Goal: Navigation & Orientation: Find specific page/section

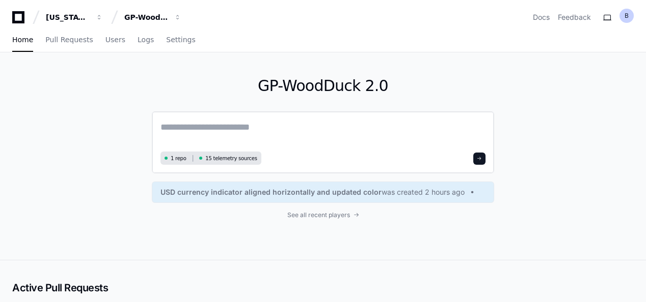
click at [239, 132] on textarea at bounding box center [322, 134] width 325 height 29
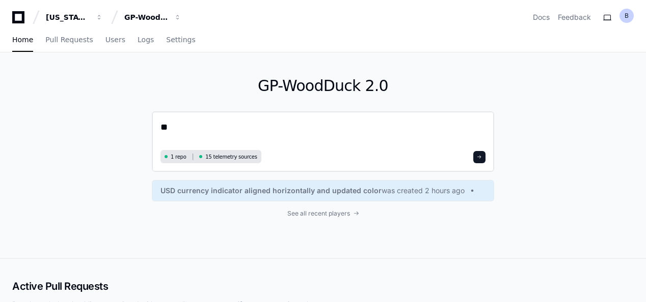
type textarea "*"
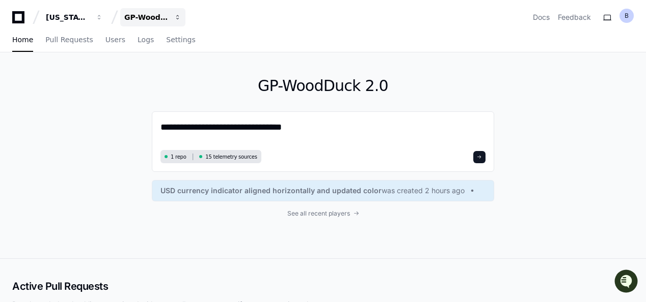
type textarea "**********"
click at [153, 13] on div "GP-WoodDuck 2.0" at bounding box center [146, 17] width 44 height 10
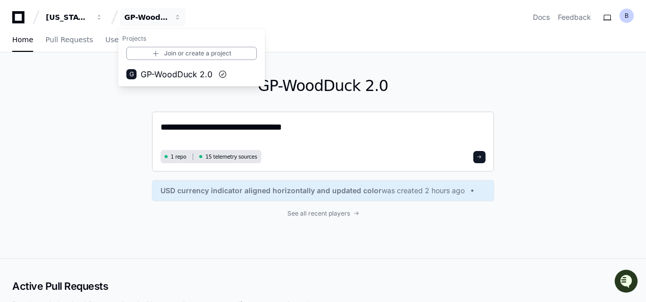
click at [309, 129] on textarea "**********" at bounding box center [322, 133] width 325 height 27
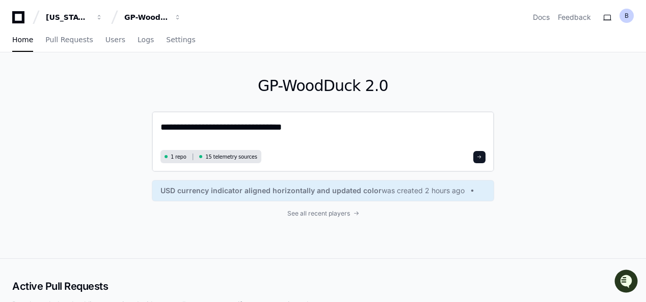
click at [481, 156] on span at bounding box center [479, 157] width 5 height 5
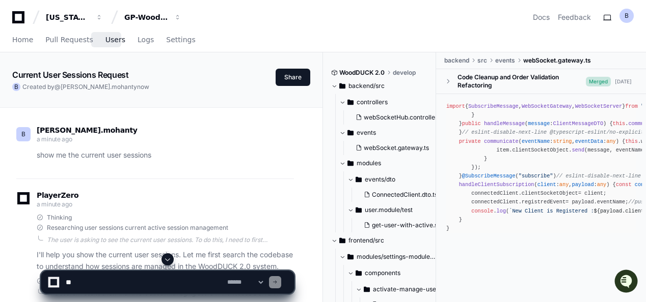
click at [105, 42] on span "Users" at bounding box center [115, 40] width 20 height 6
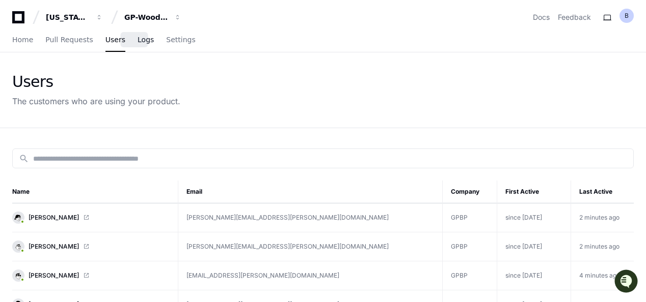
click at [138, 45] on link "Logs" at bounding box center [145, 40] width 16 height 23
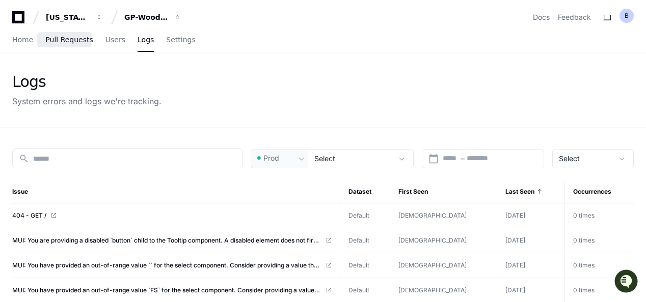
click at [68, 40] on span "Pull Requests" at bounding box center [68, 40] width 47 height 6
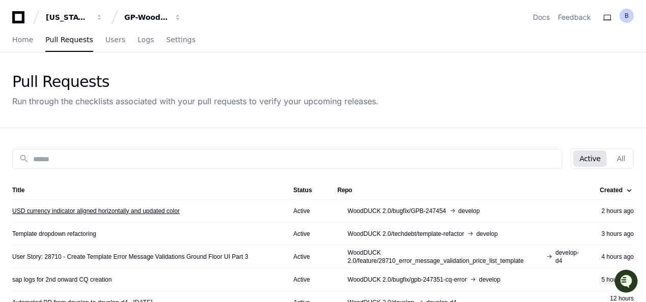
drag, startPoint x: 193, startPoint y: 212, endPoint x: 13, endPoint y: 211, distance: 180.8
click at [13, 211] on div "USD currency indicator aligned horizontally and updated color" at bounding box center [144, 211] width 265 height 8
copy link "USD currency indicator aligned horizontally and updated color"
click at [29, 40] on span "Home" at bounding box center [22, 40] width 21 height 6
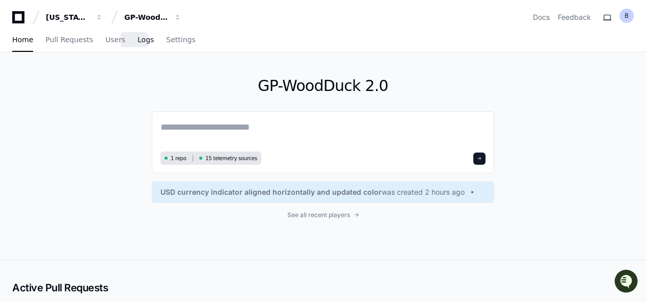
click at [137, 43] on span "Logs" at bounding box center [145, 40] width 16 height 6
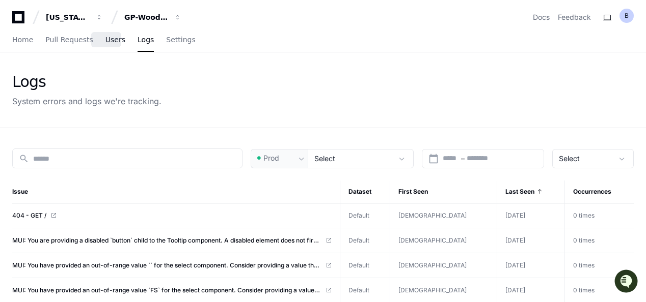
click at [109, 38] on span "Users" at bounding box center [115, 40] width 20 height 6
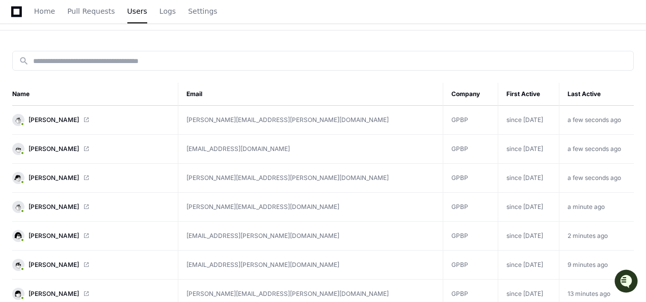
scroll to position [102, 0]
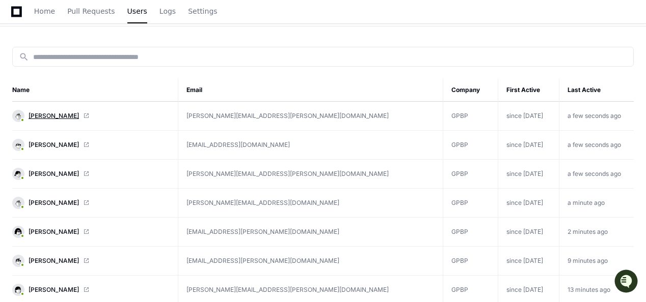
click at [51, 112] on span "[PERSON_NAME]" at bounding box center [54, 116] width 50 height 8
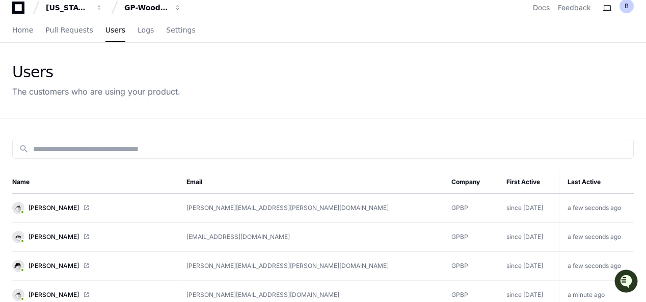
scroll to position [0, 0]
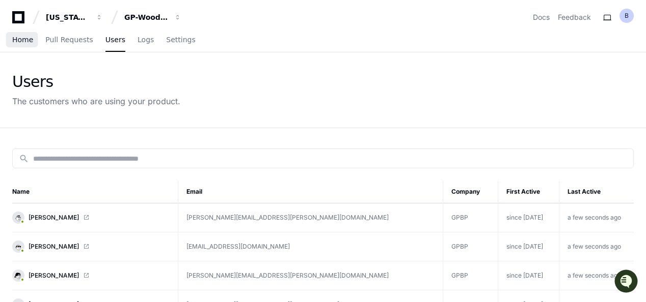
click at [28, 45] on link "Home" at bounding box center [22, 40] width 21 height 23
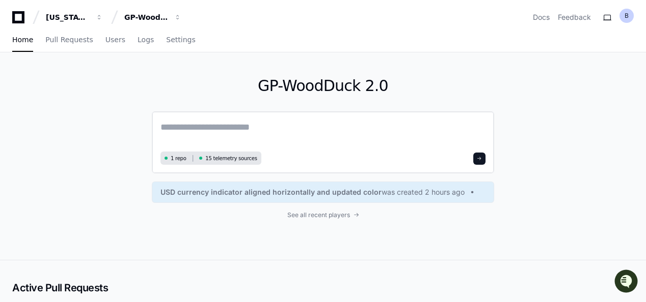
click at [279, 133] on textarea at bounding box center [322, 134] width 325 height 29
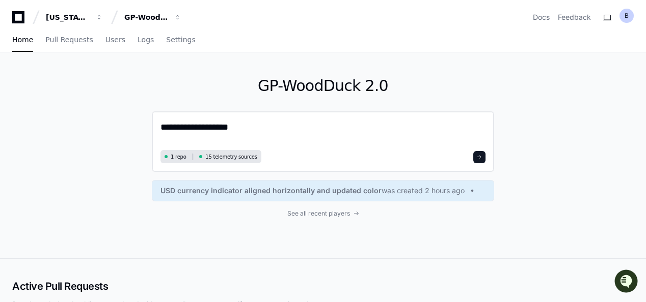
type textarea "**********"
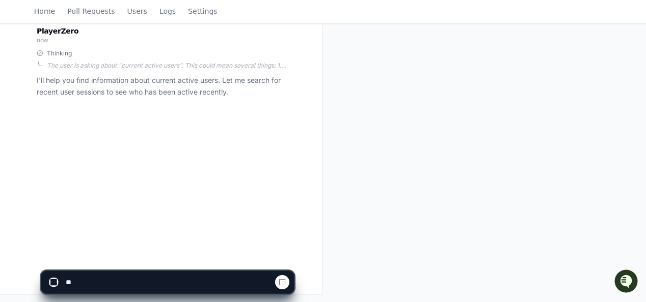
scroll to position [165, 0]
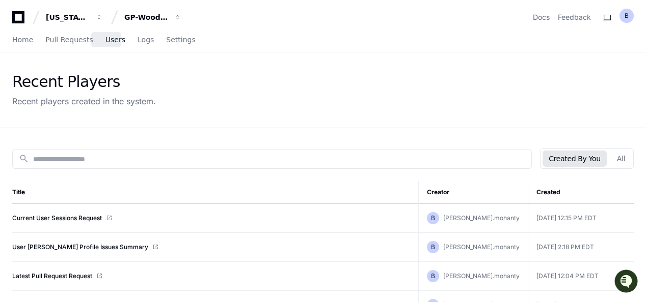
click at [114, 37] on span "Users" at bounding box center [115, 40] width 20 height 6
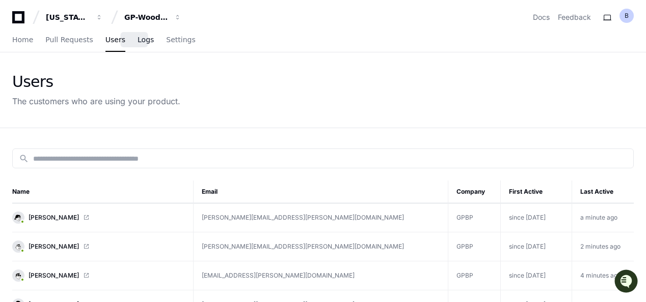
click at [137, 43] on span "Logs" at bounding box center [145, 40] width 16 height 6
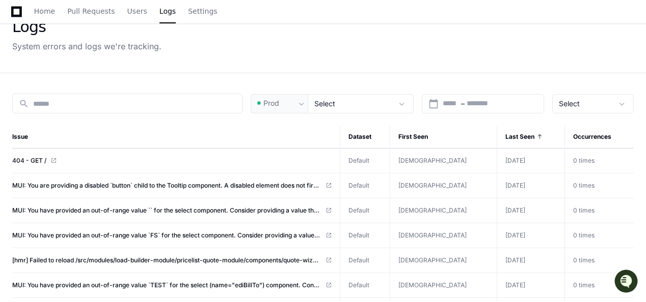
scroll to position [51, 0]
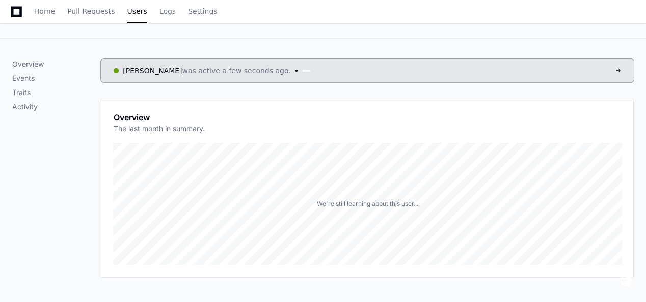
scroll to position [102, 0]
